Goal: Check status: Check status

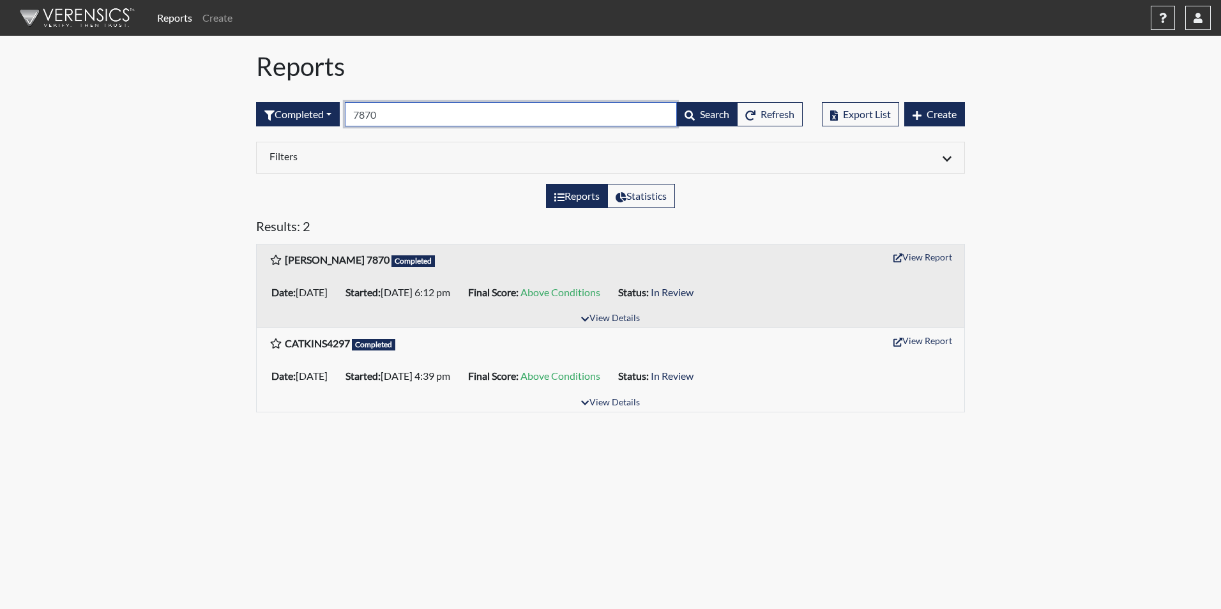
click at [390, 114] on input "7870" at bounding box center [511, 114] width 332 height 24
type input "7"
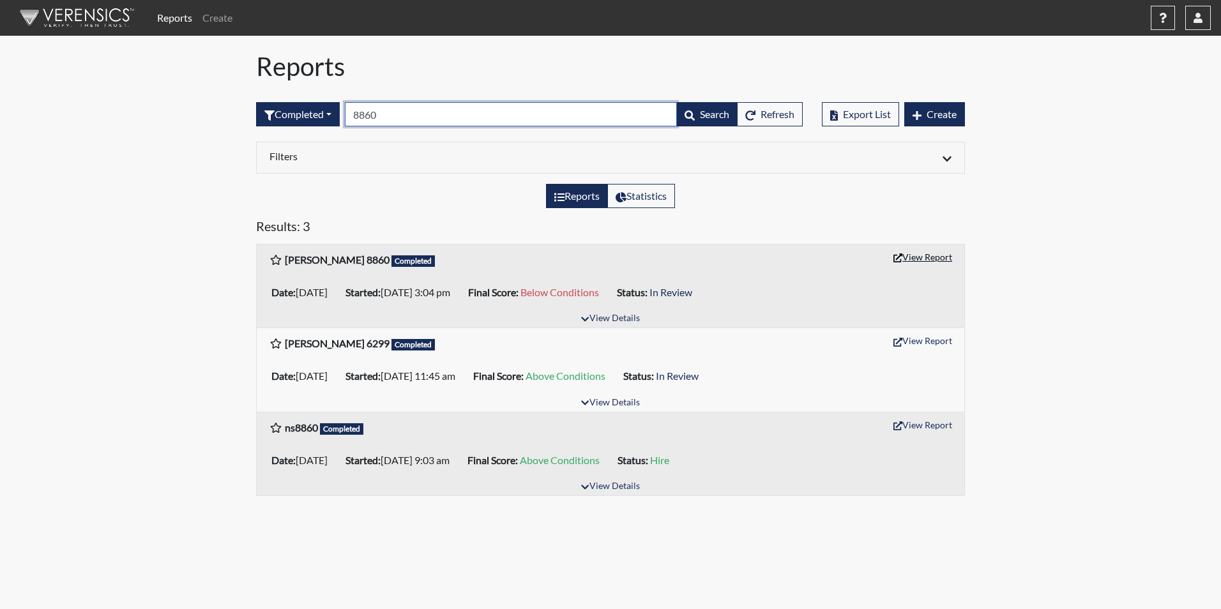
type input "8860"
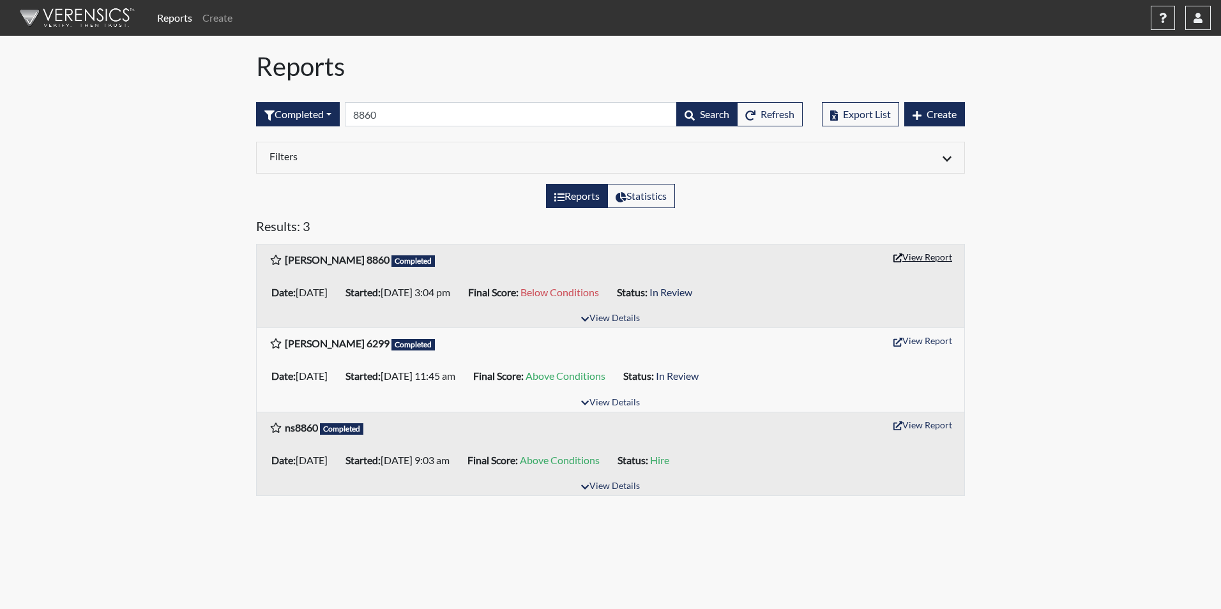
click at [898, 255] on icon "button" at bounding box center [897, 257] width 9 height 9
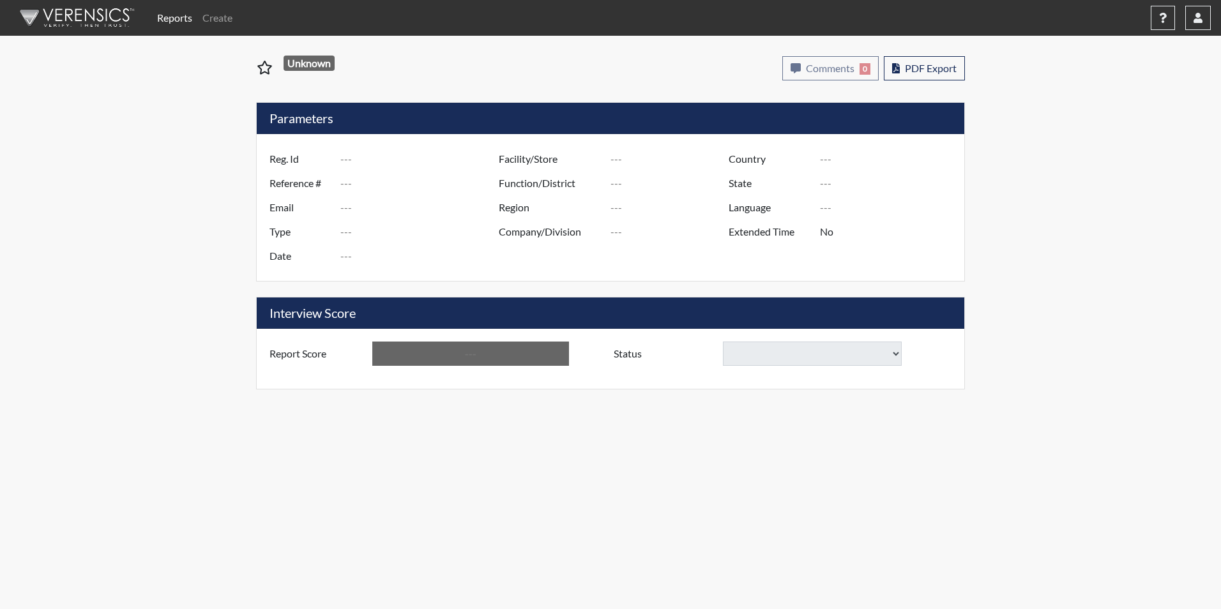
type input "[PERSON_NAME] 8860"
type input "51489"
type input "[EMAIL_ADDRESS][DOMAIN_NAME]"
type input "Corrections Pre-Employment"
type input "[DATE]"
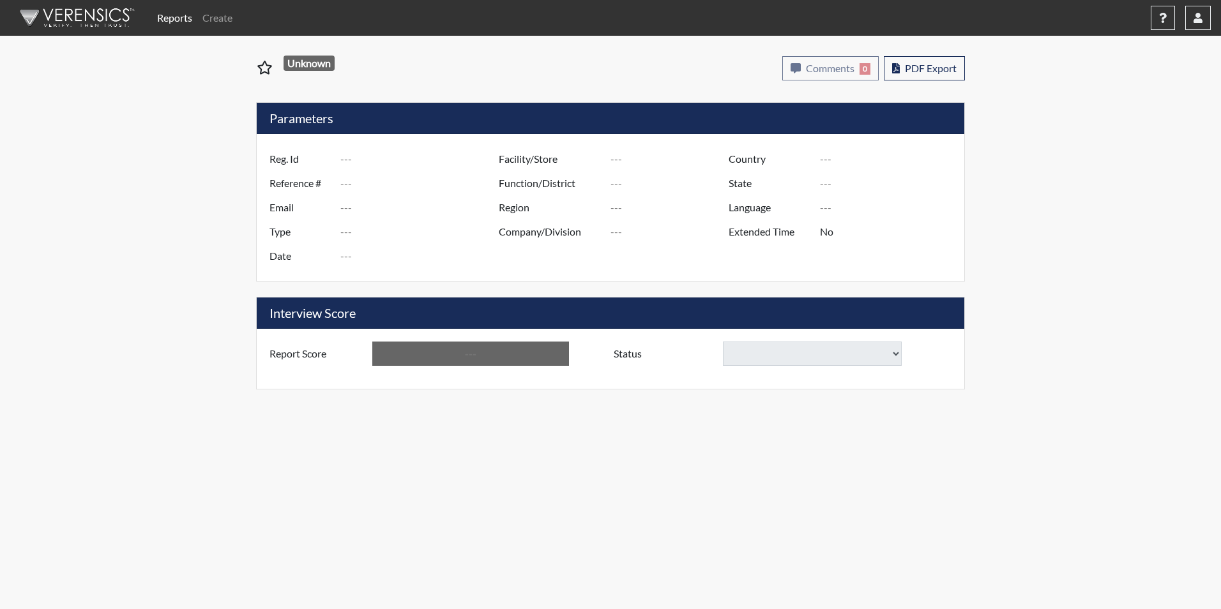
type input "[PERSON_NAME]"
type input "[GEOGRAPHIC_DATA]"
type input "[US_STATE]"
type input "English"
type input "Yes"
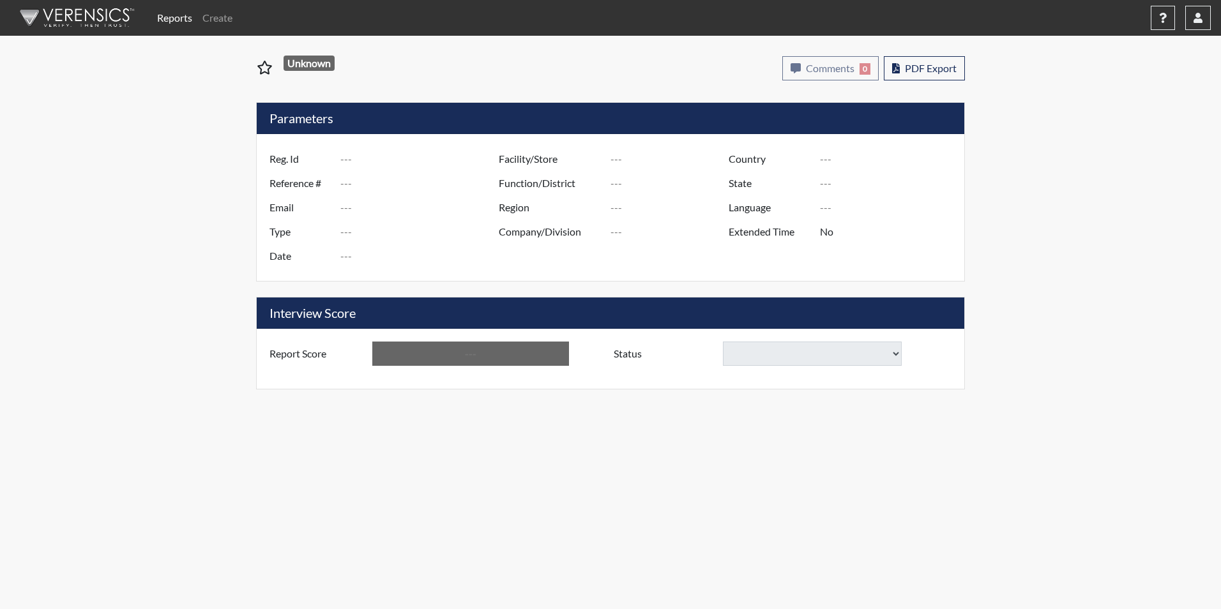
type input "Below Conditions"
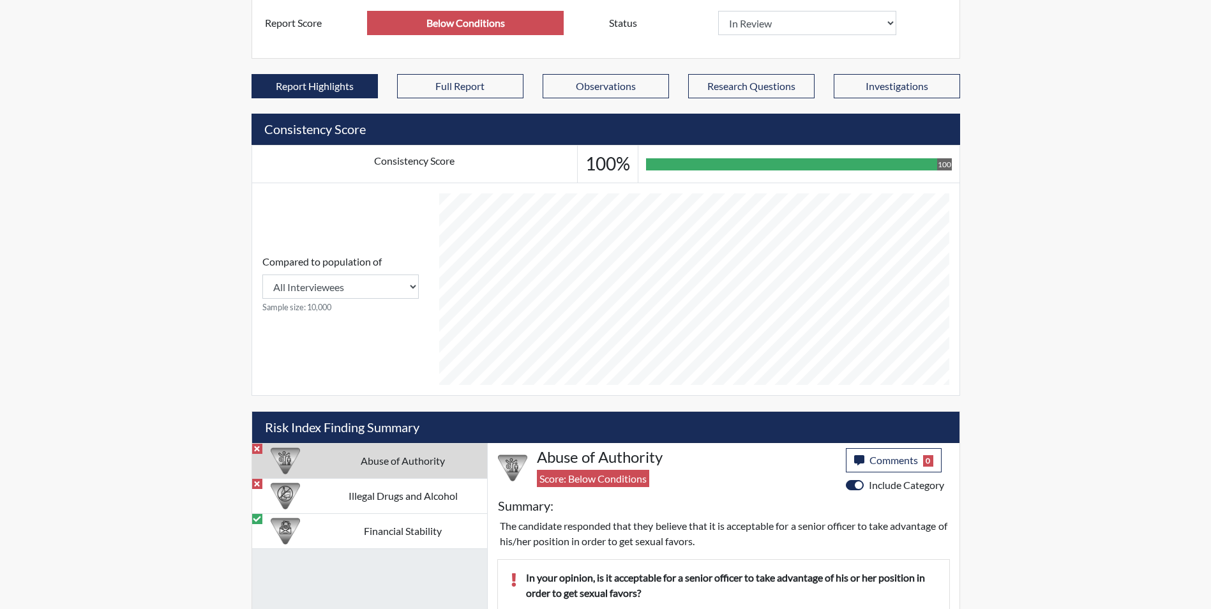
scroll to position [480, 0]
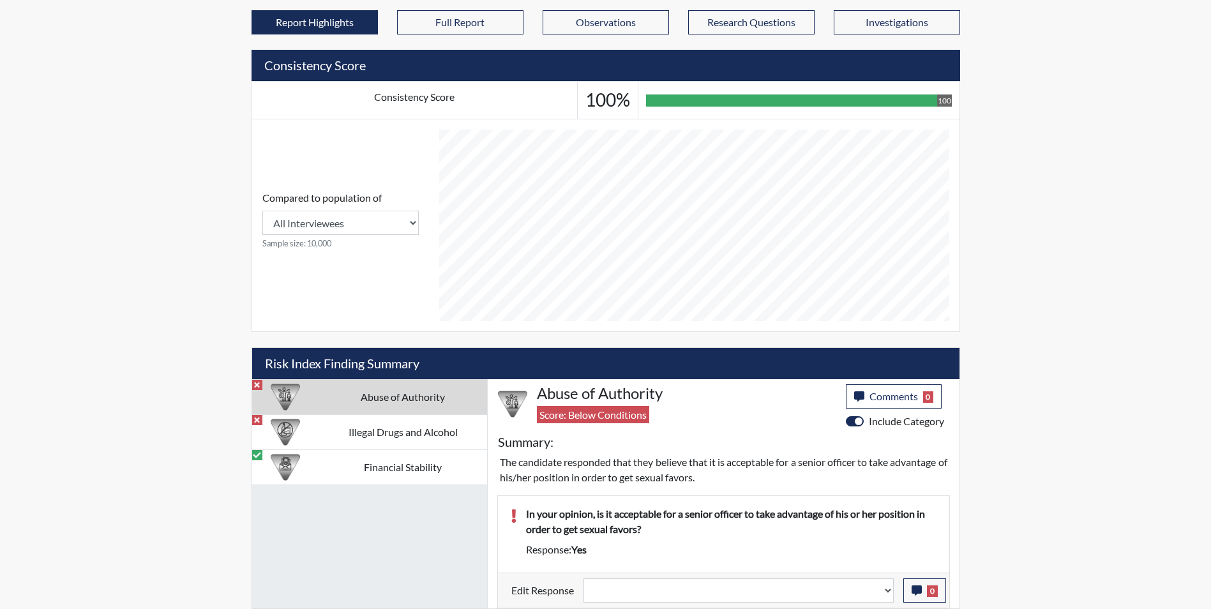
select select
